Goal: Task Accomplishment & Management: Use online tool/utility

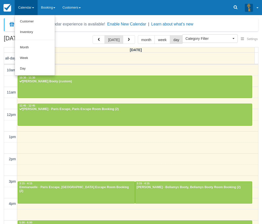
select select
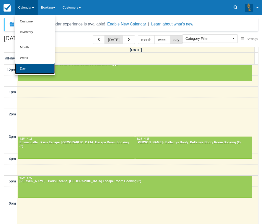
click at [27, 70] on link "Day" at bounding box center [35, 69] width 40 height 11
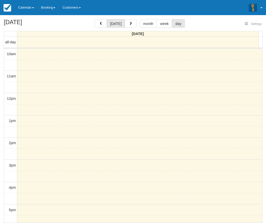
select select
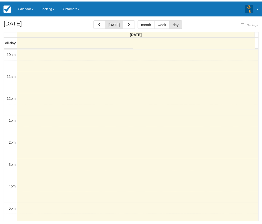
scroll to position [89, 0]
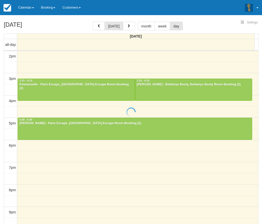
select select
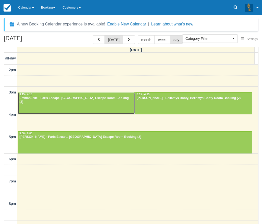
click at [56, 105] on div at bounding box center [76, 104] width 117 height 22
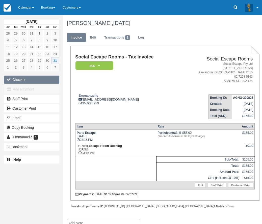
click at [22, 80] on button "Check-in" at bounding box center [31, 80] width 55 height 8
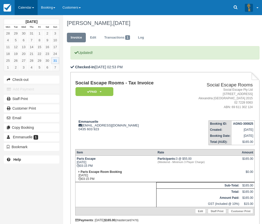
click at [22, 7] on link "Calendar" at bounding box center [26, 7] width 23 height 15
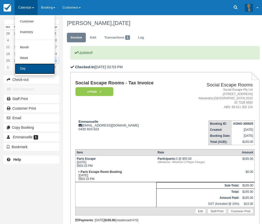
click at [25, 67] on link "Day" at bounding box center [35, 69] width 40 height 11
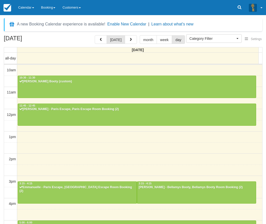
select select
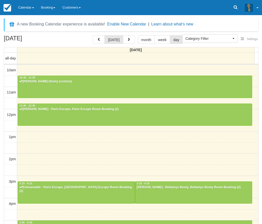
scroll to position [89, 0]
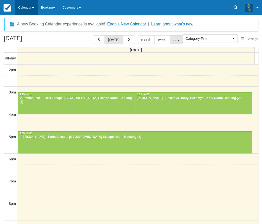
click at [28, 10] on link "Calendar" at bounding box center [26, 7] width 23 height 15
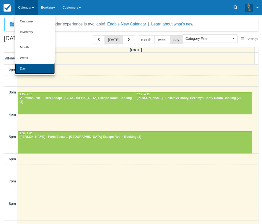
click at [33, 71] on link "Day" at bounding box center [35, 69] width 40 height 11
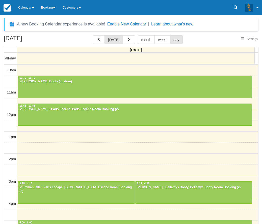
select select
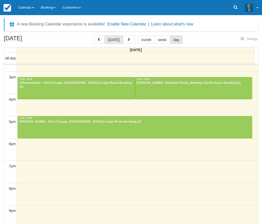
select select
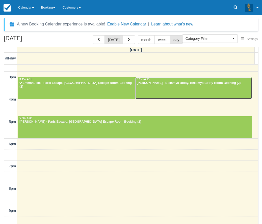
click at [156, 91] on div at bounding box center [193, 88] width 117 height 22
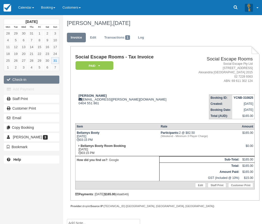
click at [22, 78] on button "Check-in" at bounding box center [31, 80] width 55 height 8
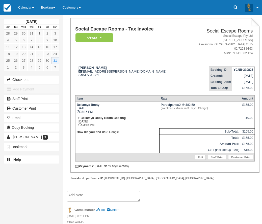
scroll to position [58, 0]
